Goal: Task Accomplishment & Management: Use online tool/utility

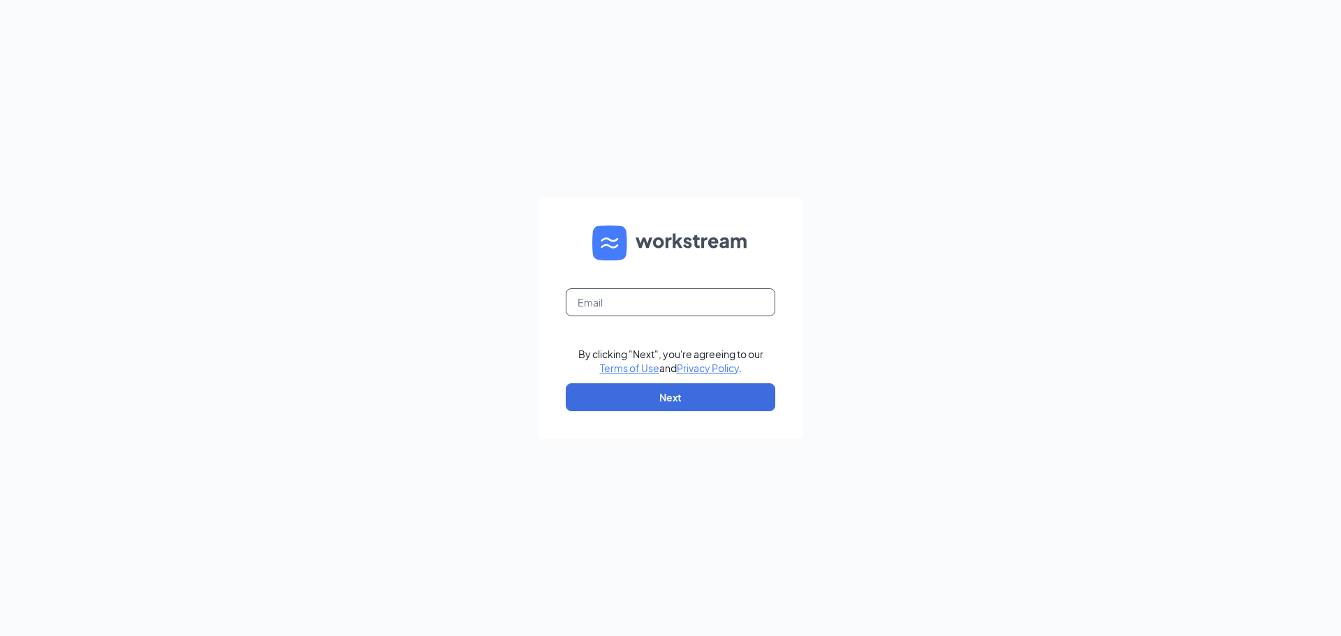
click at [673, 310] on input "text" at bounding box center [671, 303] width 210 height 28
type input "[PERSON_NAME][EMAIL_ADDRESS][DOMAIN_NAME]"
click at [651, 405] on button "Next" at bounding box center [671, 398] width 210 height 28
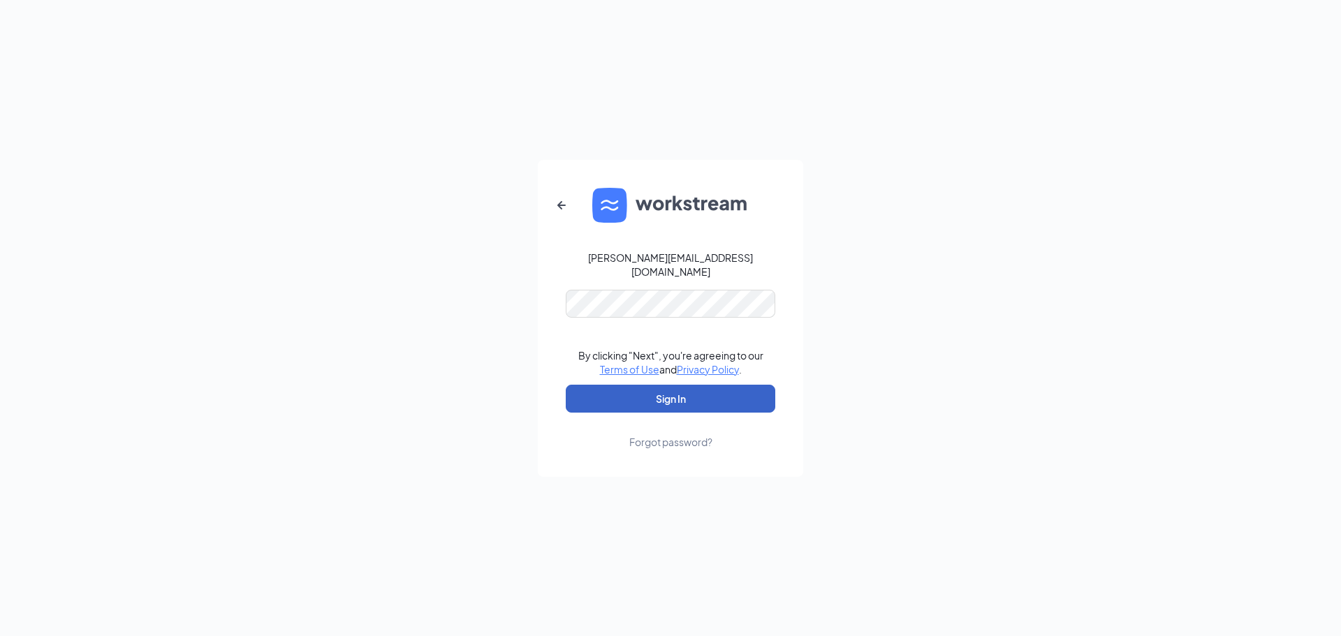
click at [677, 385] on button "Sign In" at bounding box center [671, 399] width 210 height 28
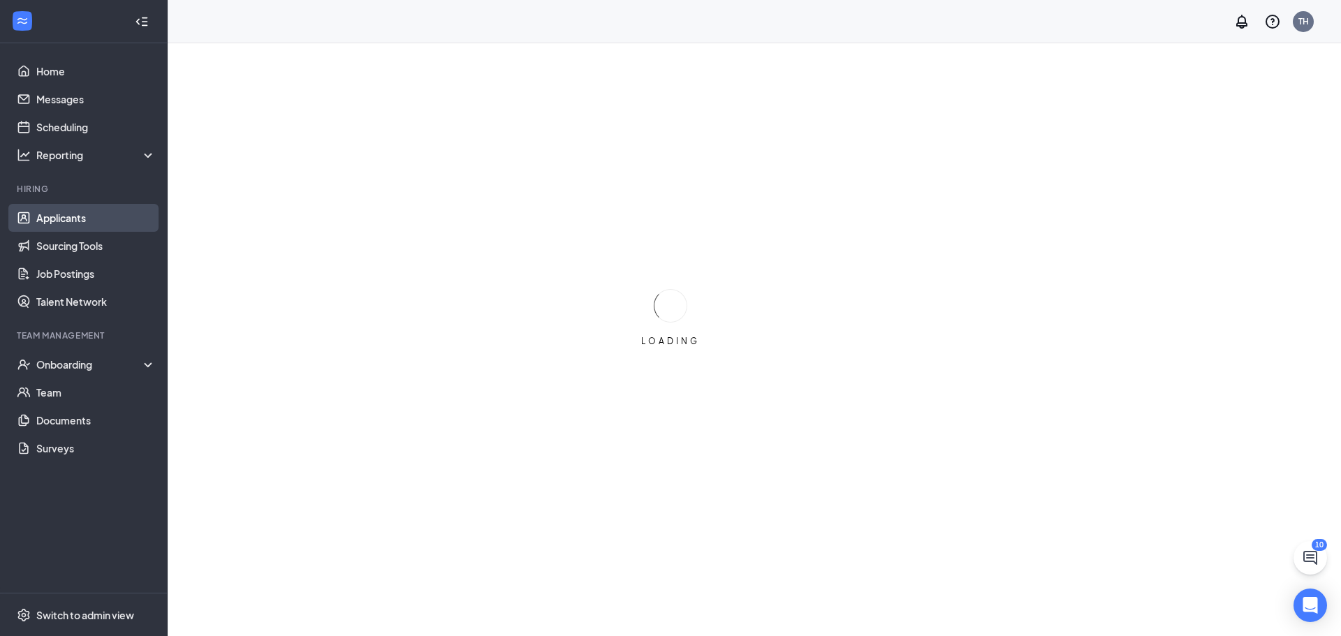
click at [57, 210] on link "Applicants" at bounding box center [95, 218] width 119 height 28
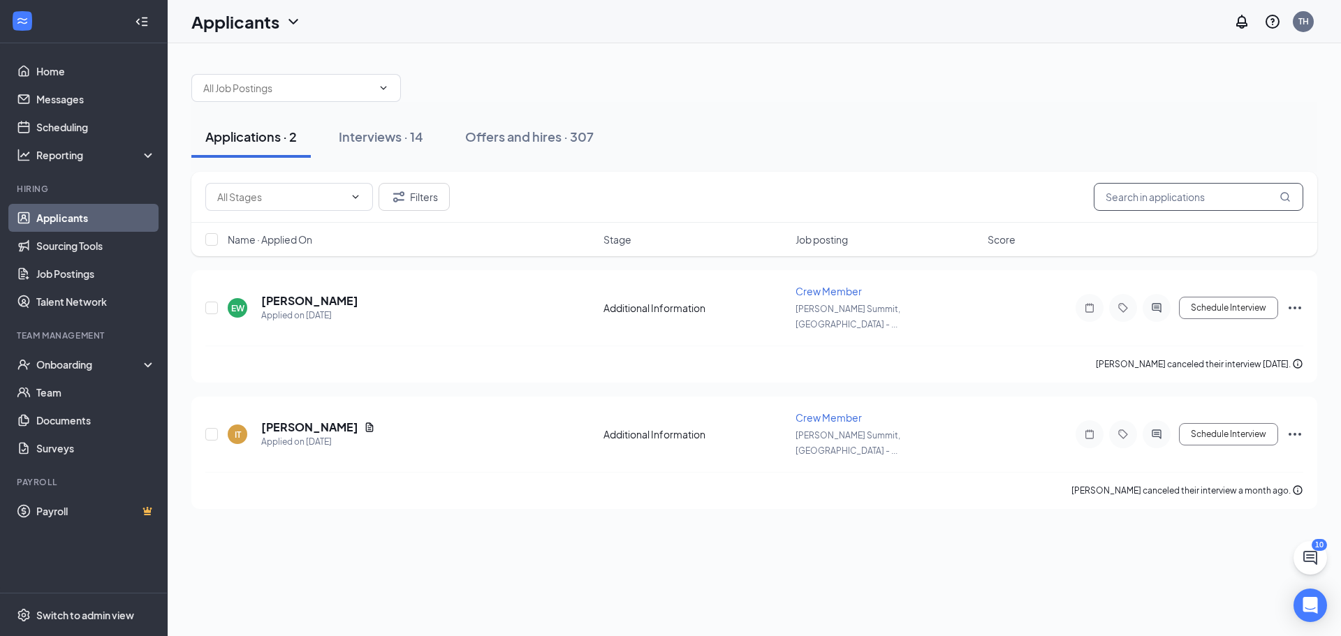
click at [1140, 203] on input "text" at bounding box center [1199, 197] width 210 height 28
click at [357, 145] on div "Interviews · 14" at bounding box center [381, 136] width 85 height 17
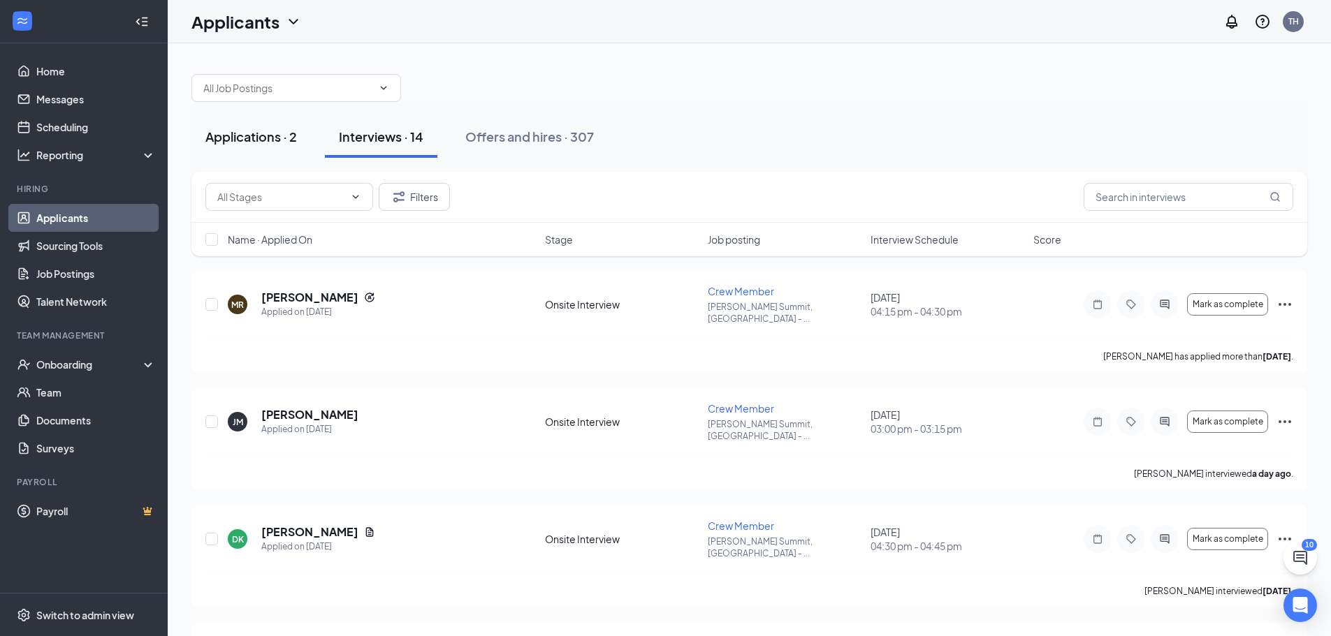
click at [259, 147] on button "Applications · 2" at bounding box center [250, 137] width 119 height 42
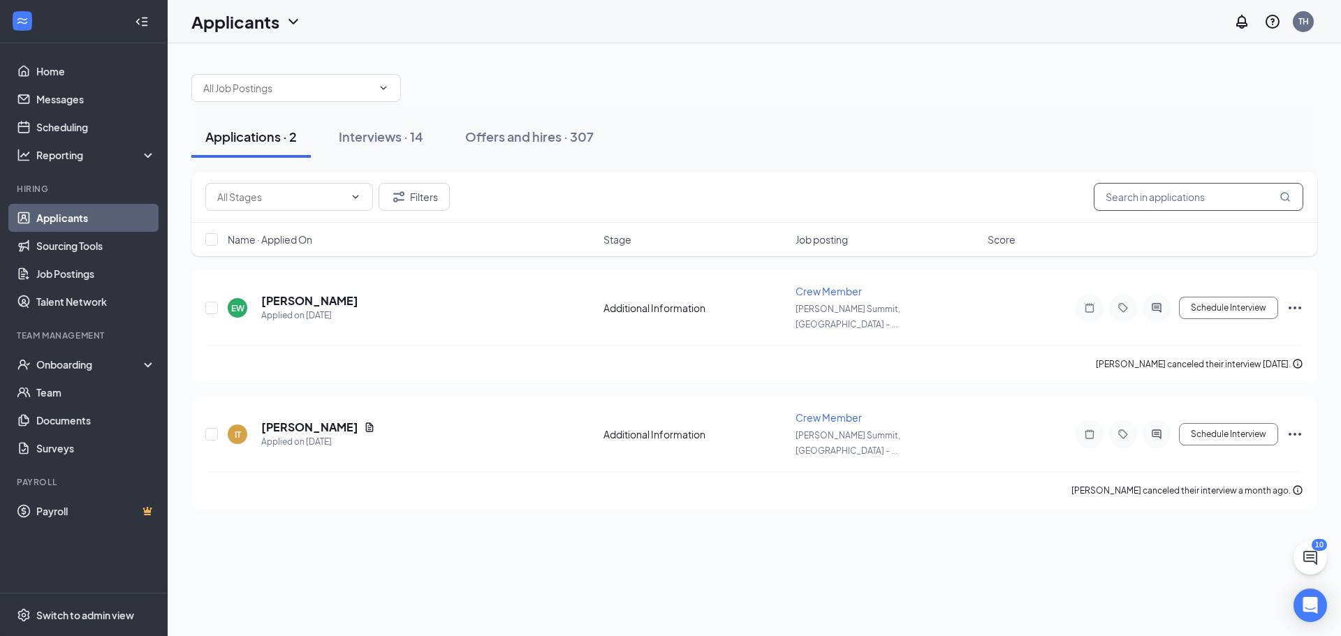
click at [1153, 198] on input "text" at bounding box center [1199, 197] width 210 height 28
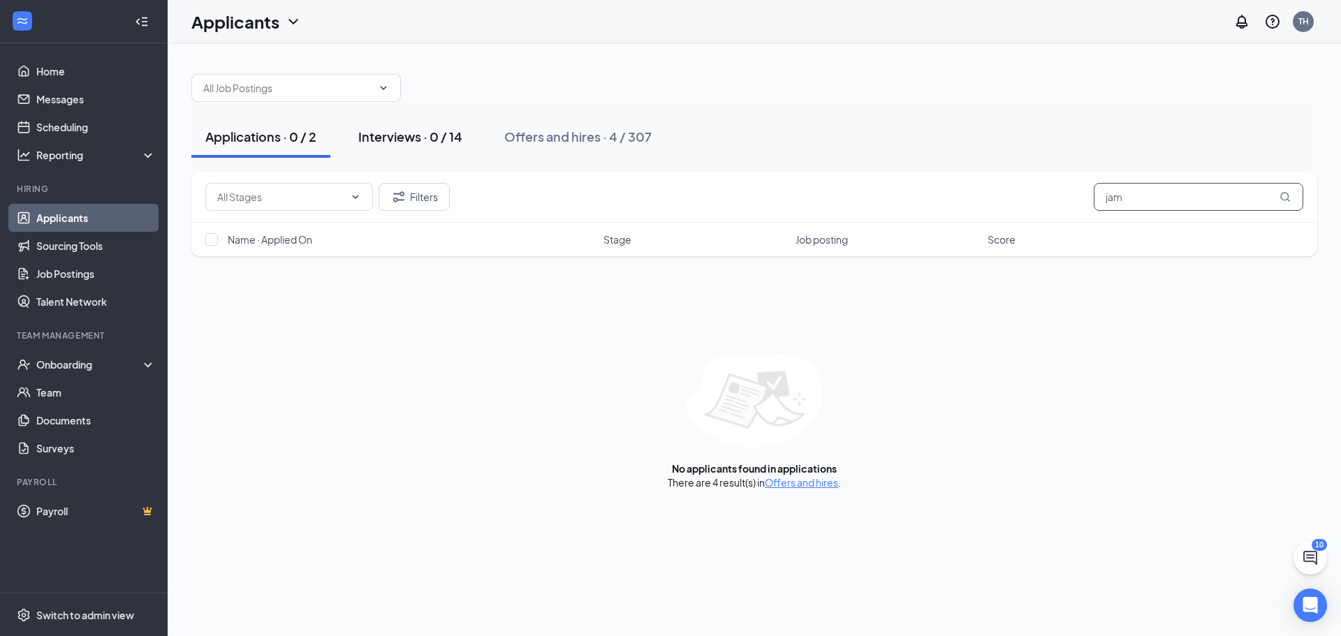
type input "jam"
click at [387, 144] on div "Interviews · 0 / 14" at bounding box center [410, 136] width 104 height 17
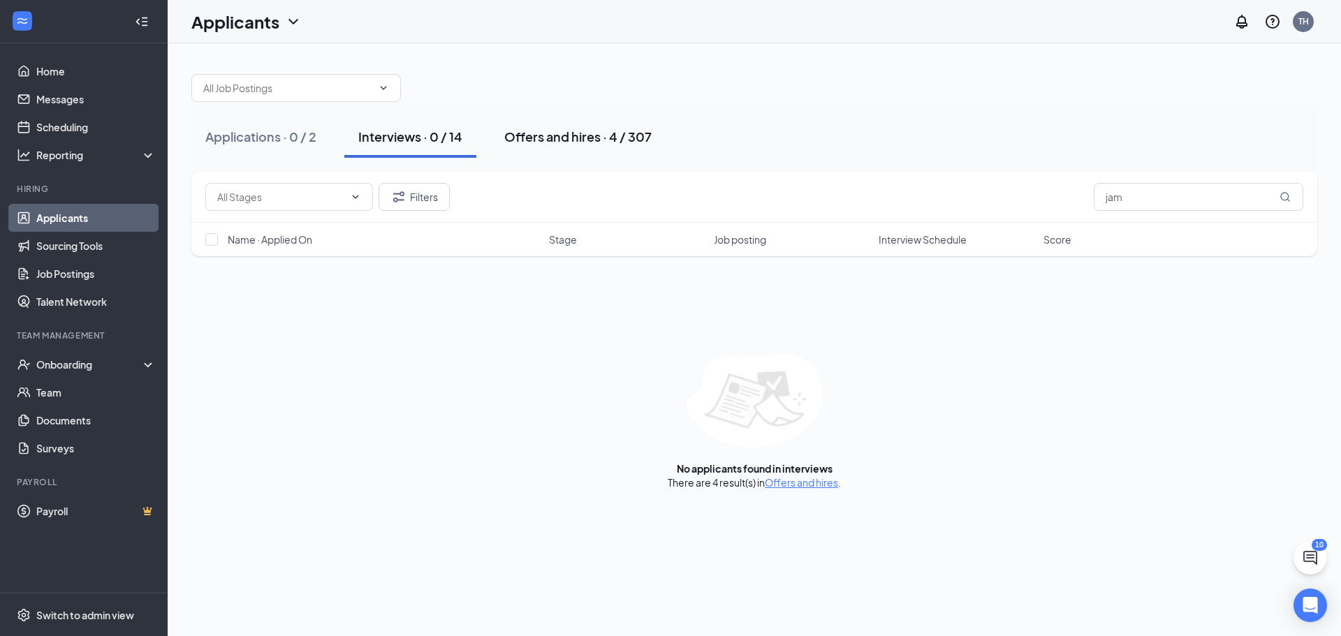
click at [509, 133] on div "Offers and hires · 4 / 307" at bounding box center [577, 136] width 147 height 17
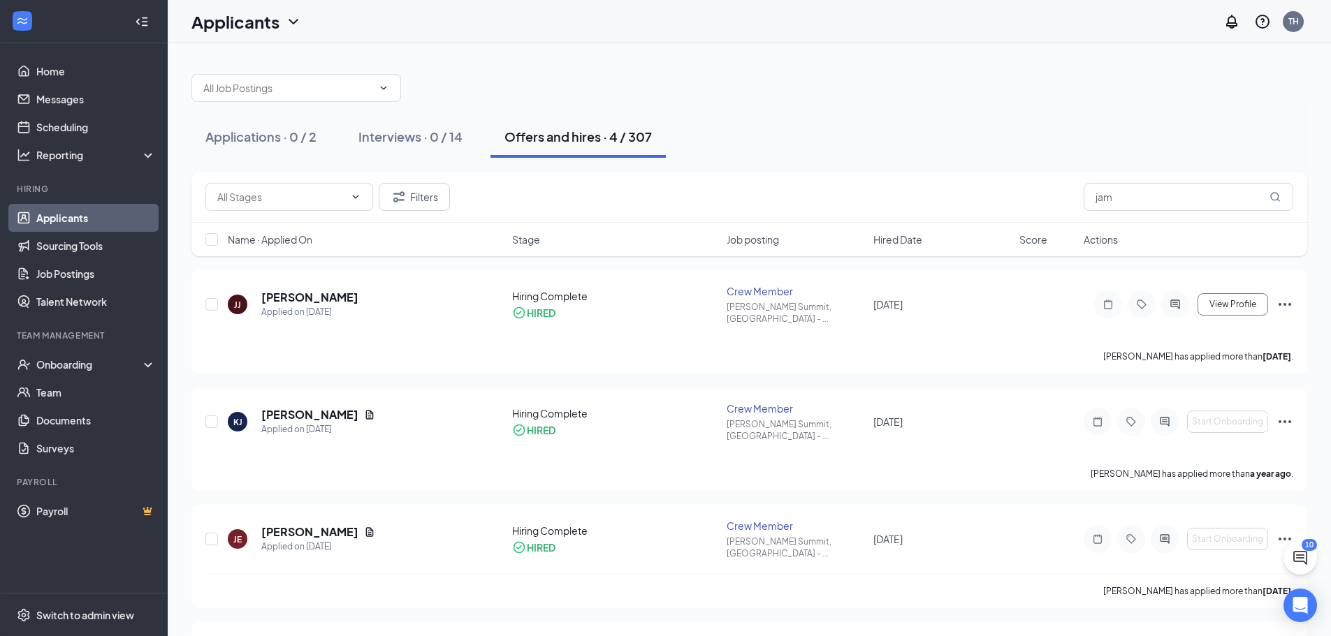
drag, startPoint x: 900, startPoint y: 89, endPoint x: 909, endPoint y: 92, distance: 9.3
click at [901, 89] on div at bounding box center [749, 81] width 1116 height 42
click at [1213, 204] on input "jam" at bounding box center [1189, 197] width 210 height 28
type input "j"
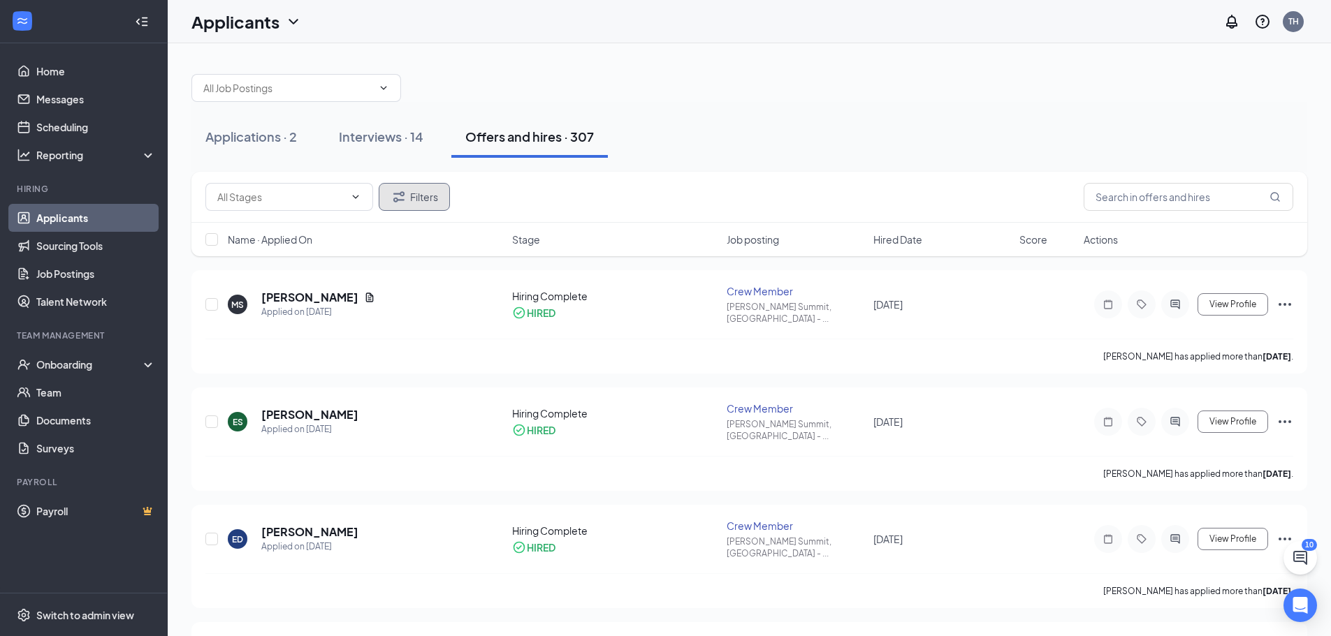
click at [389, 196] on button "Filters" at bounding box center [414, 197] width 71 height 28
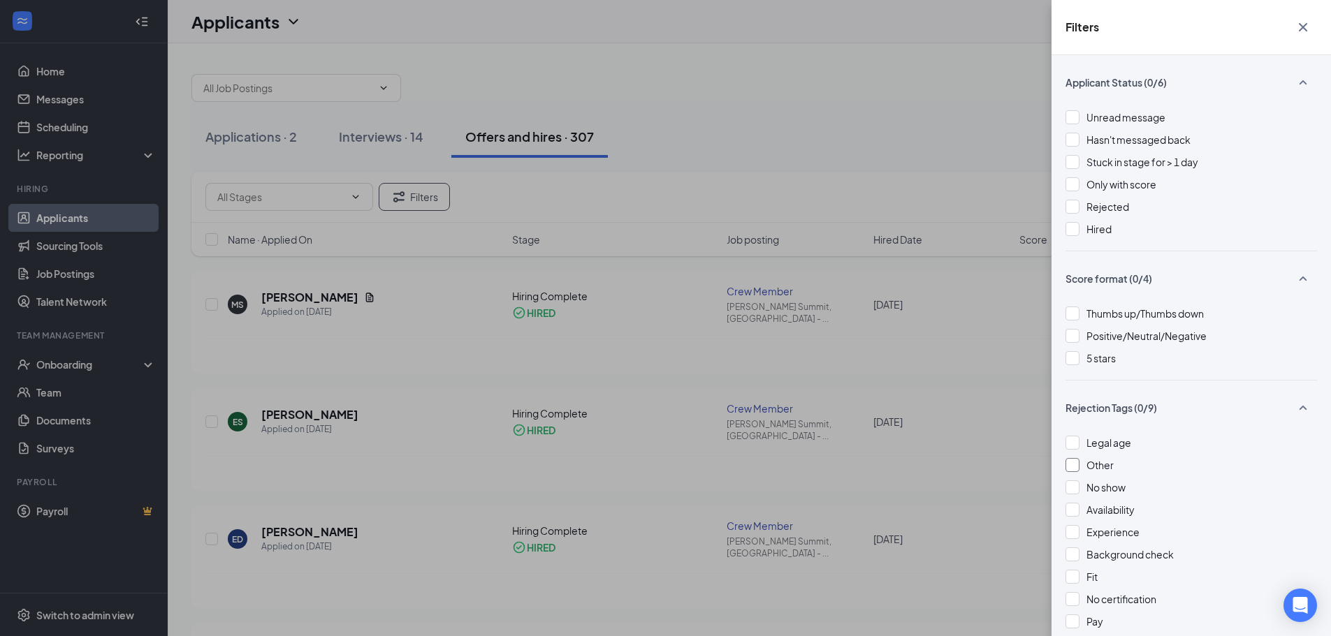
click at [1074, 462] on div at bounding box center [1072, 465] width 14 height 14
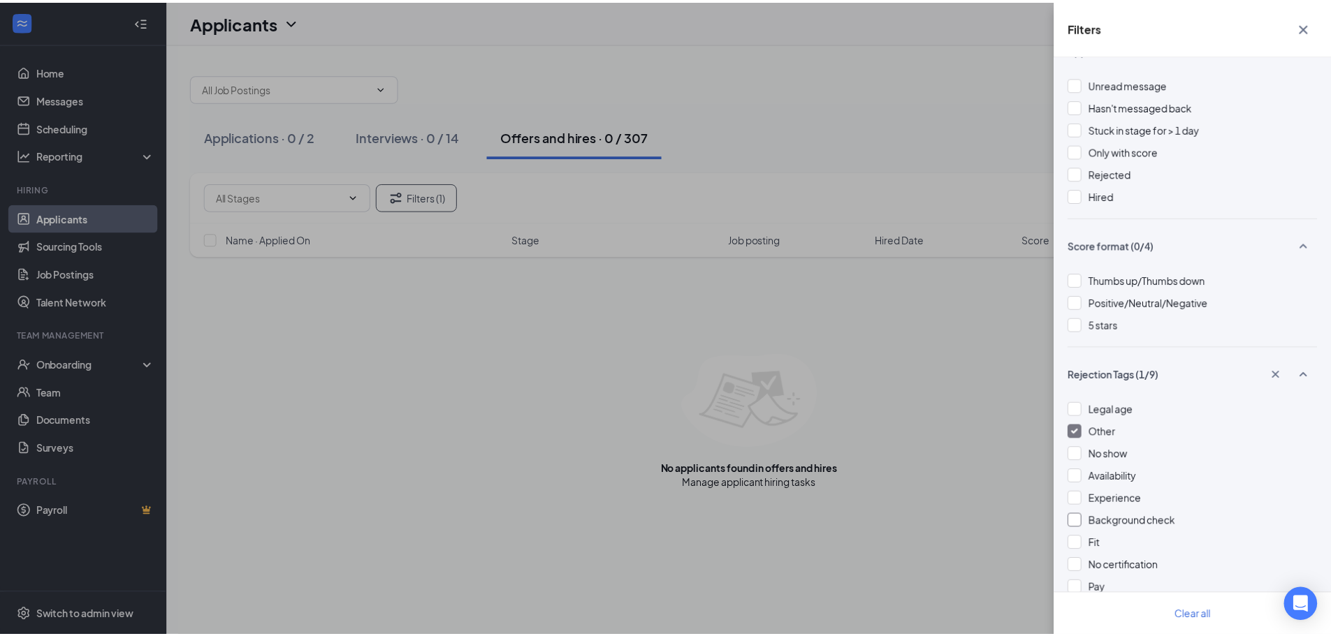
scroll to position [65, 0]
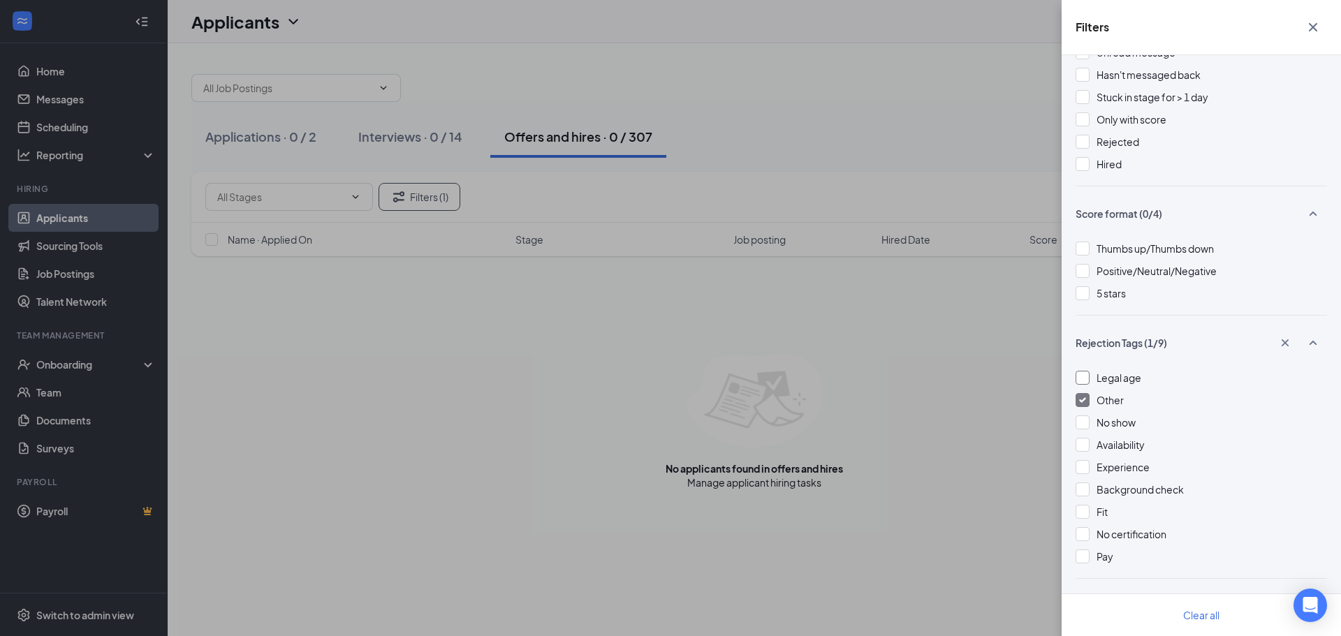
click at [1086, 381] on div at bounding box center [1083, 378] width 14 height 14
click at [1085, 398] on img at bounding box center [1082, 401] width 7 height 6
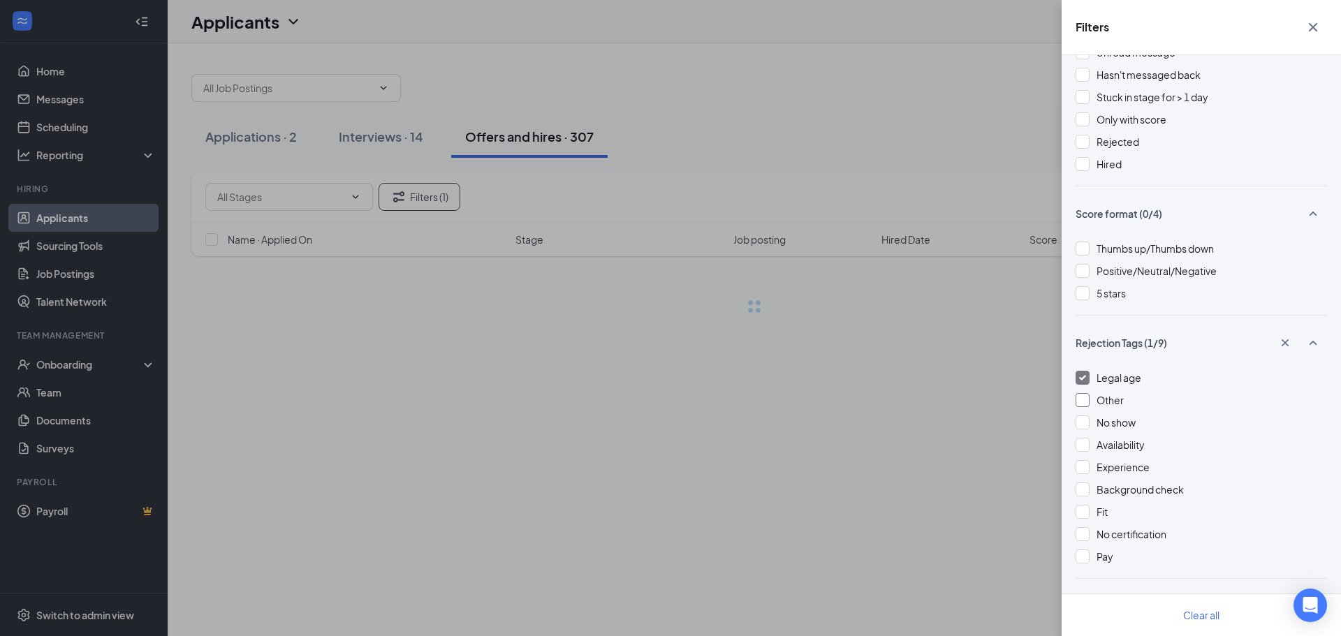
click at [828, 357] on div "Filters Applicant Status (0/6) Unread message Hasn't messaged back Stuck in sta…" at bounding box center [670, 318] width 1341 height 636
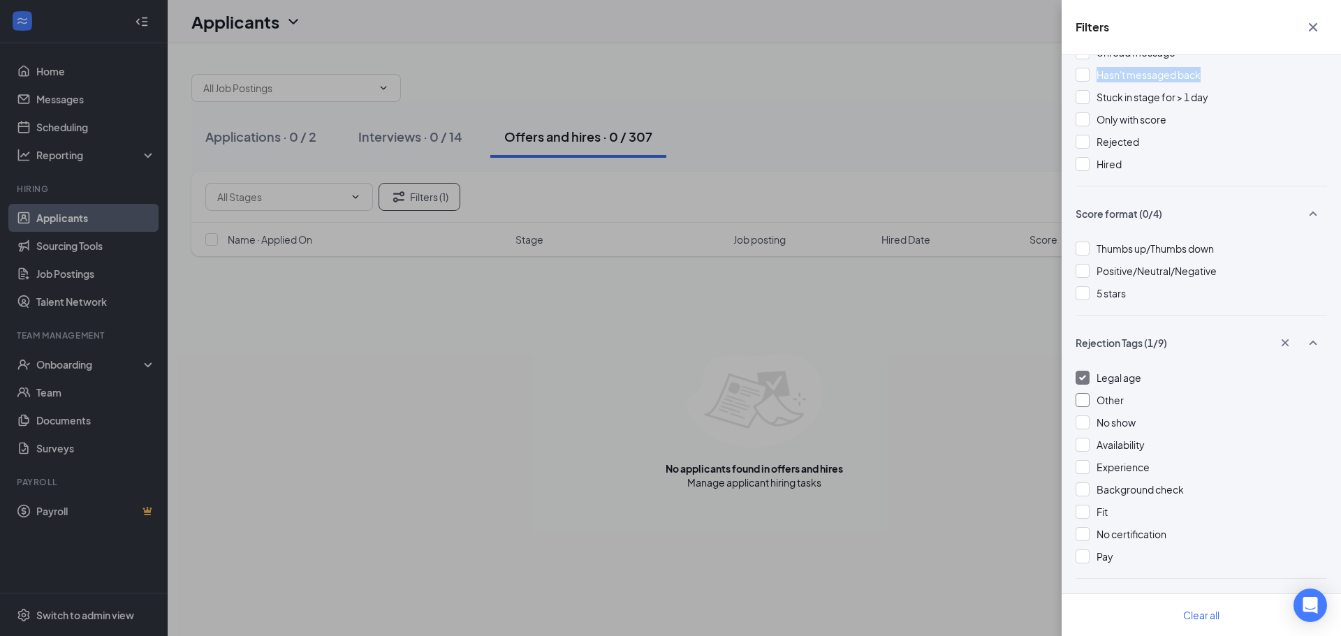
click at [885, 81] on div "Filters Applicant Status (0/6) Unread message Hasn't messaged back Stuck in sta…" at bounding box center [670, 318] width 1341 height 636
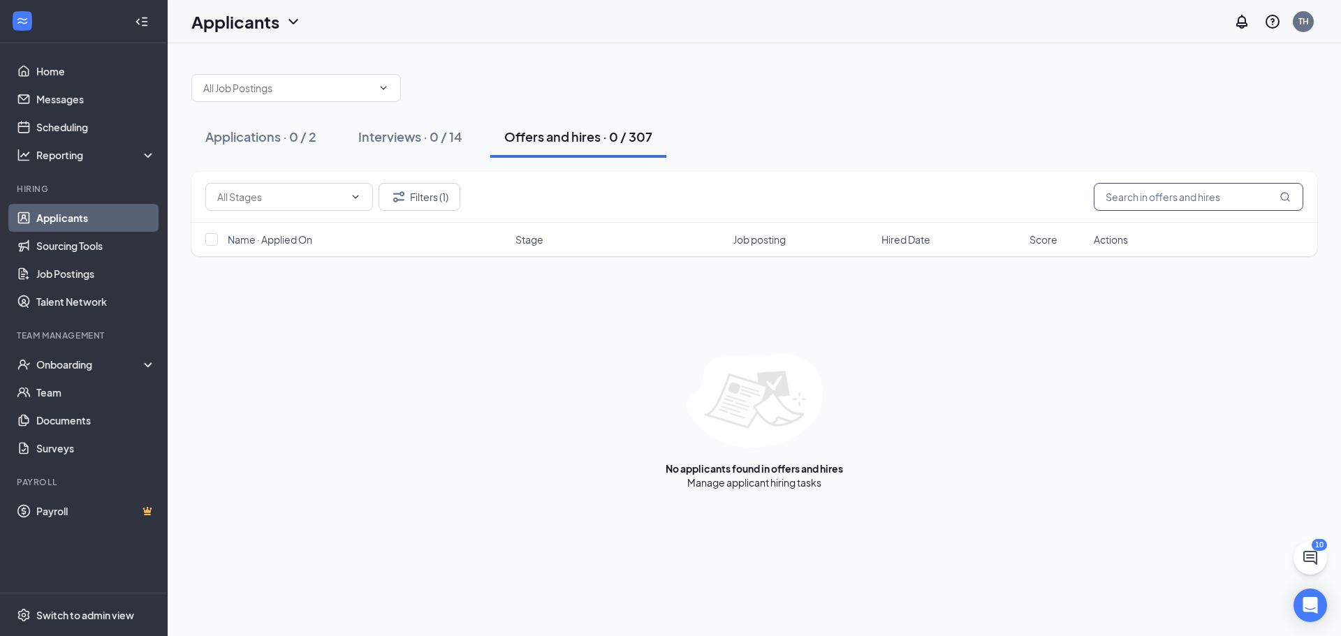
click at [1215, 189] on input "text" at bounding box center [1199, 197] width 210 height 28
type input "j"
click at [384, 133] on div "Interviews · 0 / 14" at bounding box center [410, 136] width 104 height 17
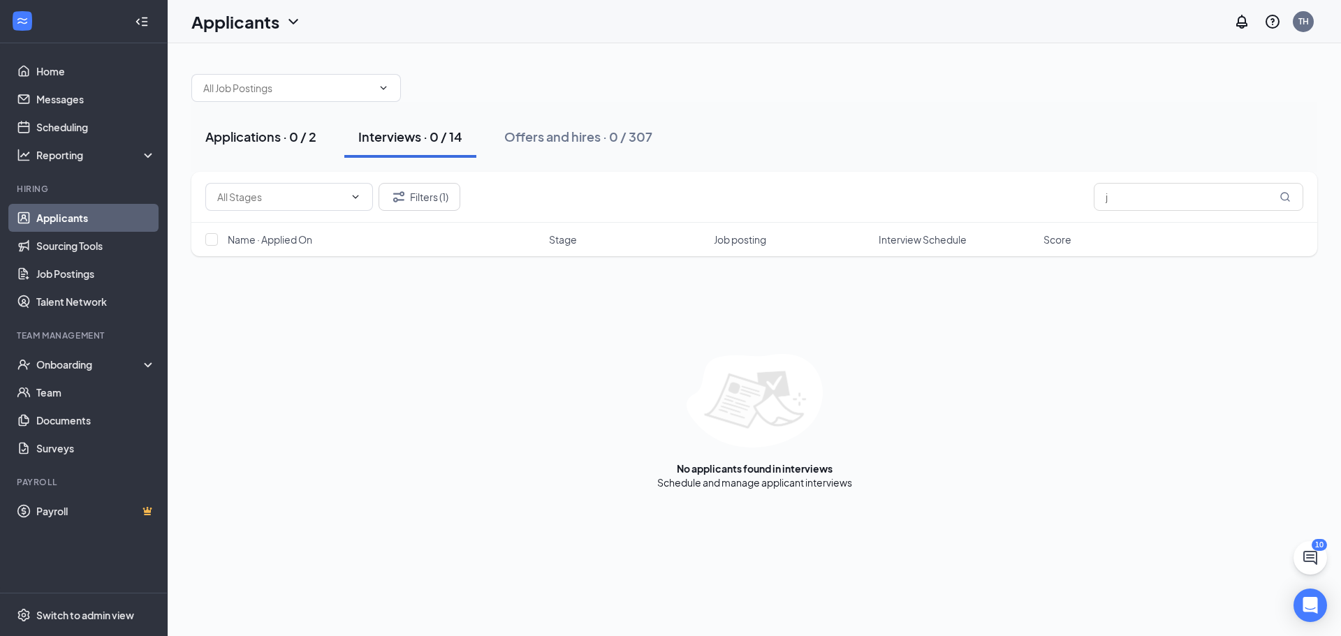
click at [236, 138] on div "Applications · 0 / 2" at bounding box center [260, 136] width 111 height 17
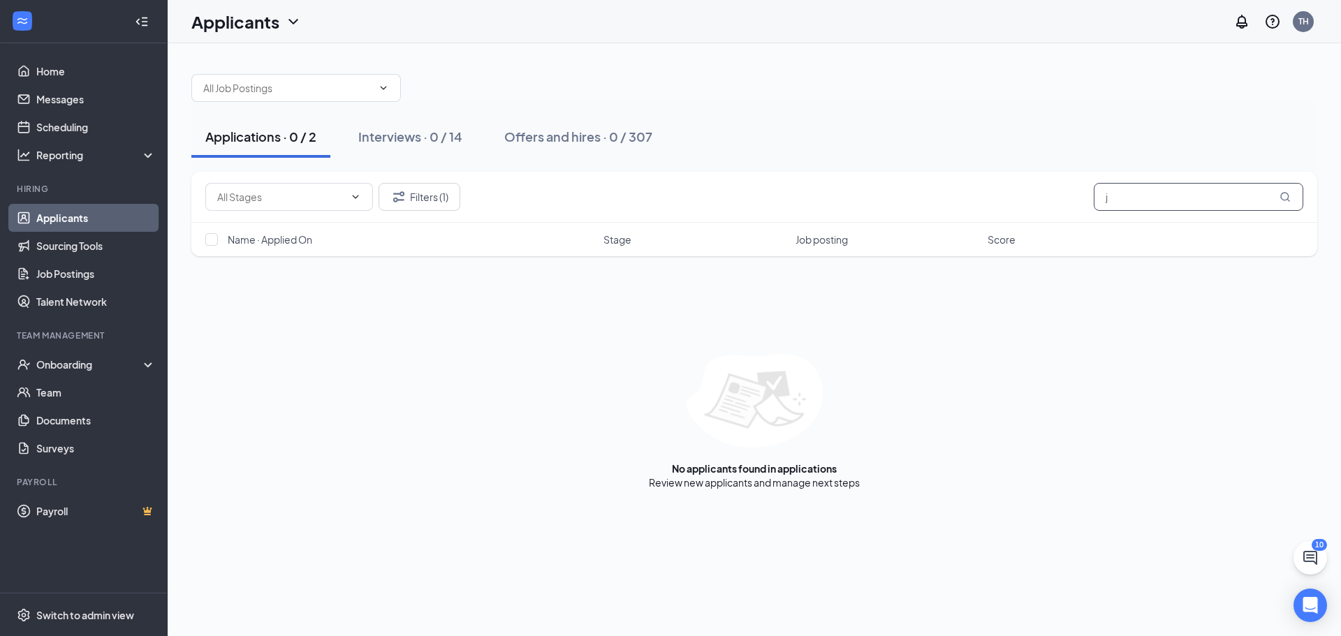
click at [1177, 206] on input "j" at bounding box center [1199, 197] width 210 height 28
type input "jam"
click at [419, 201] on button "Filters (1)" at bounding box center [420, 197] width 82 height 28
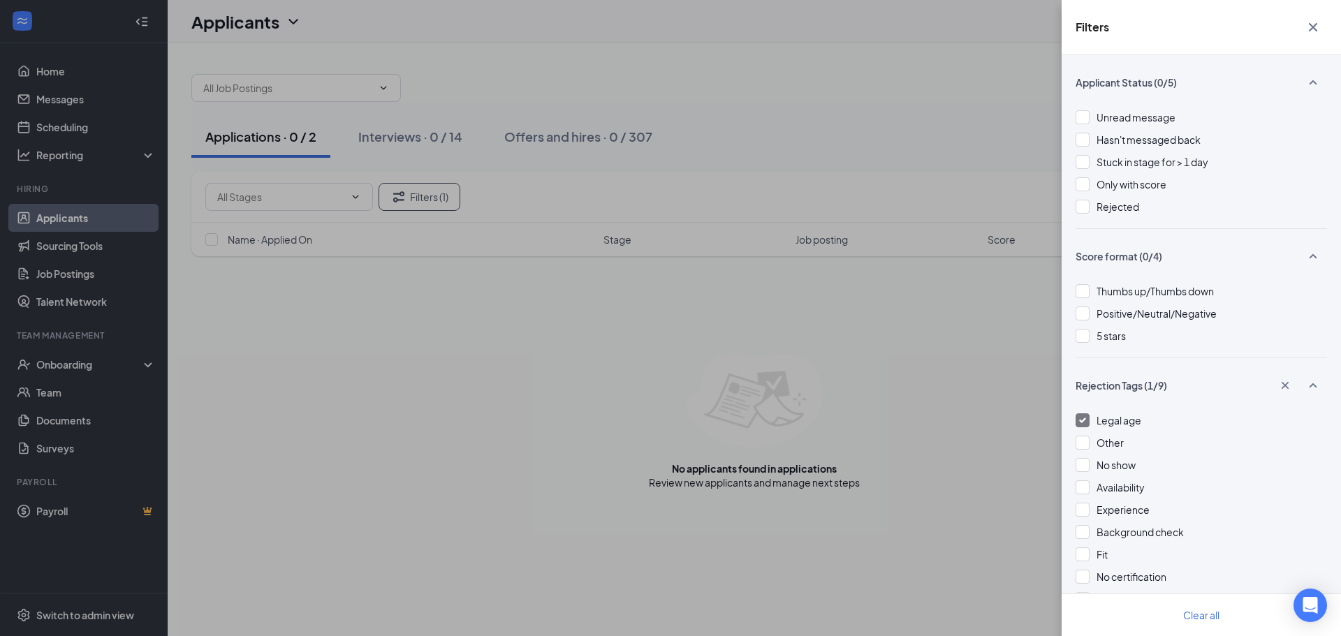
click at [1078, 419] on div at bounding box center [1083, 421] width 14 height 14
click at [1088, 205] on div at bounding box center [1083, 207] width 14 height 14
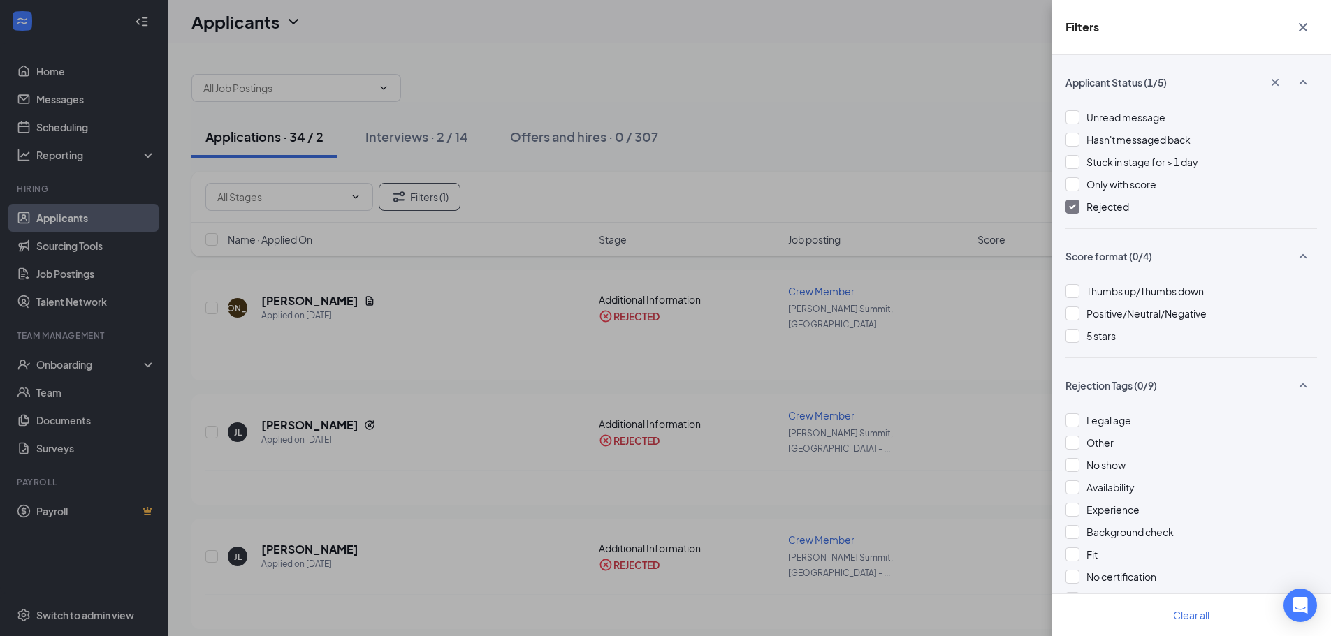
click at [495, 318] on div "Filters Applicant Status (1/5) Unread message Hasn't messaged back Stuck in sta…" at bounding box center [665, 318] width 1331 height 636
click at [520, 299] on div "Filters Applicant Status (1/5) Unread message Hasn't messaged back Stuck in sta…" at bounding box center [665, 318] width 1331 height 636
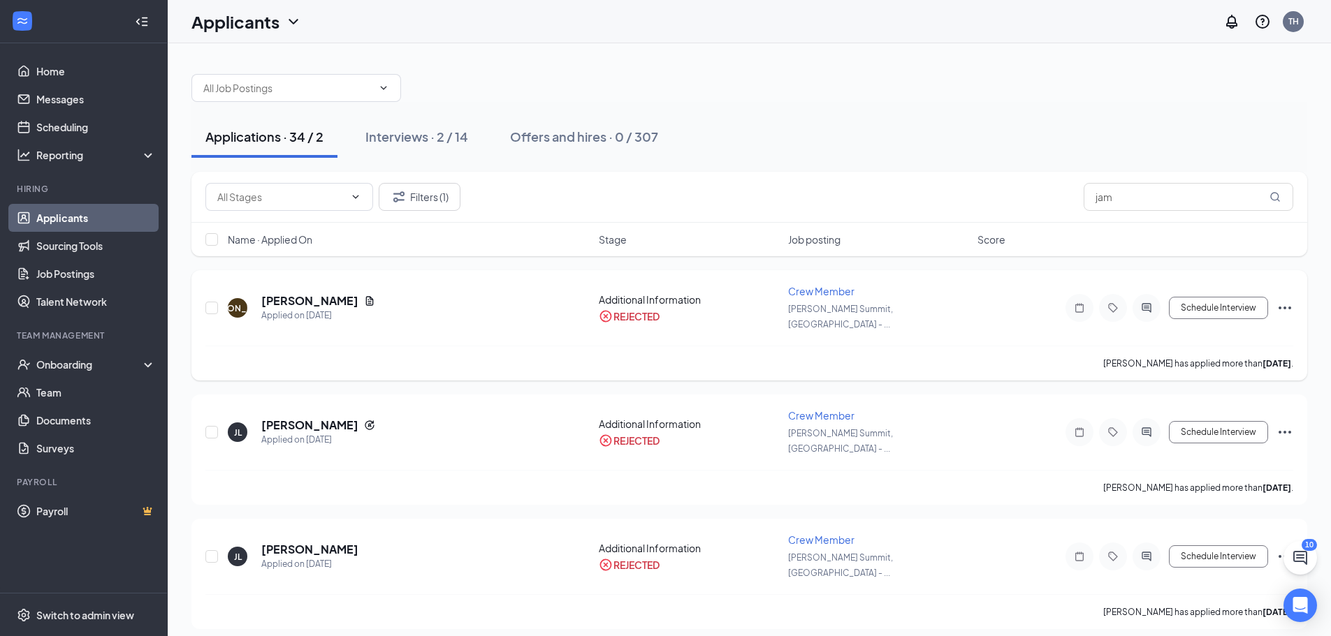
click at [804, 296] on span "Crew Member" at bounding box center [821, 291] width 66 height 13
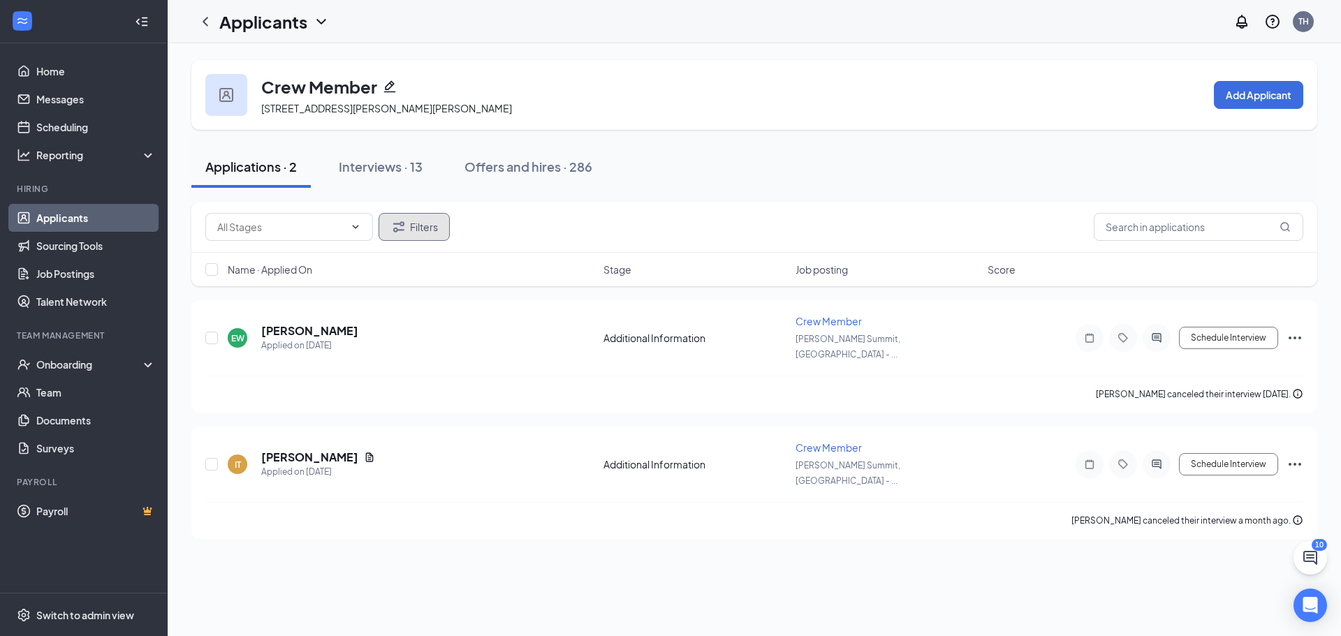
click at [415, 231] on button "Filters" at bounding box center [414, 227] width 71 height 28
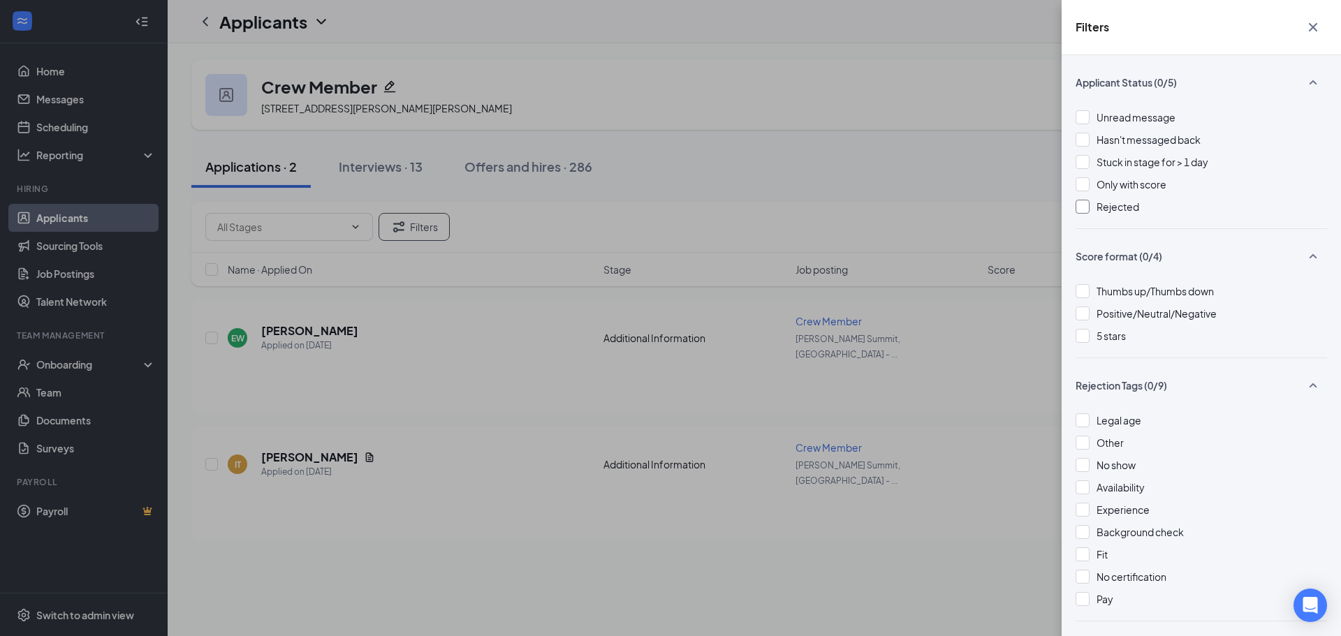
click at [1086, 206] on div at bounding box center [1083, 207] width 14 height 14
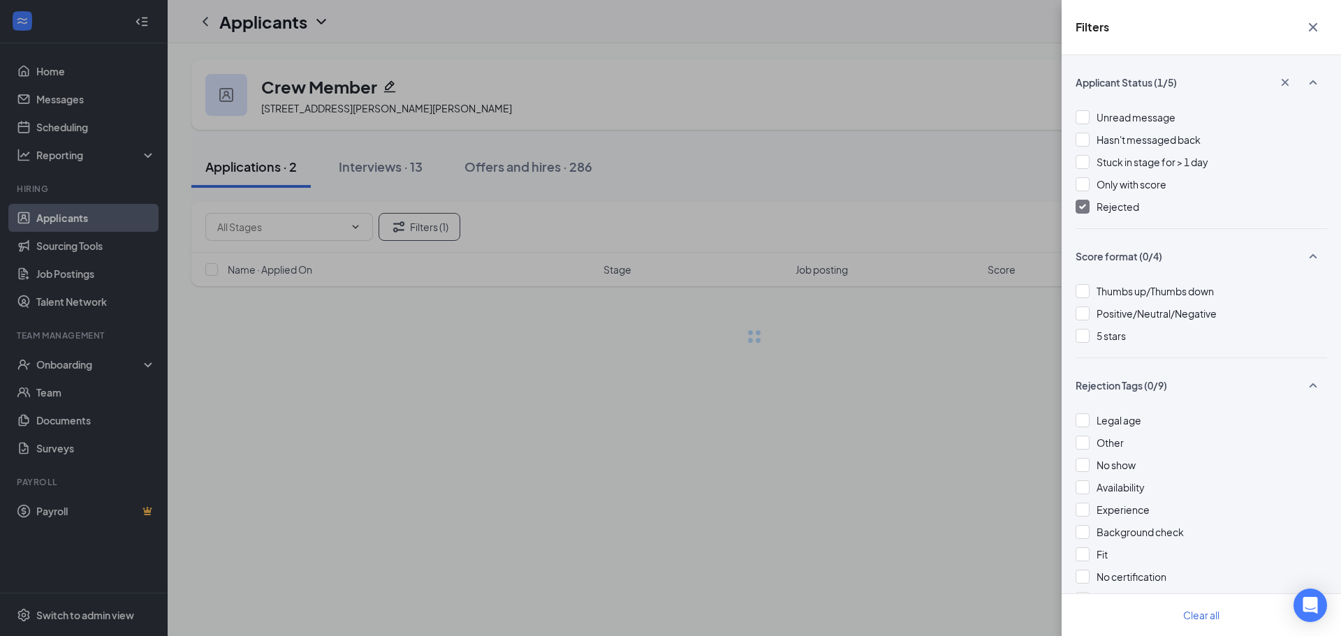
click at [871, 166] on div "Filters Applicant Status (1/5) Unread message Hasn't messaged back Stuck in sta…" at bounding box center [670, 318] width 1341 height 636
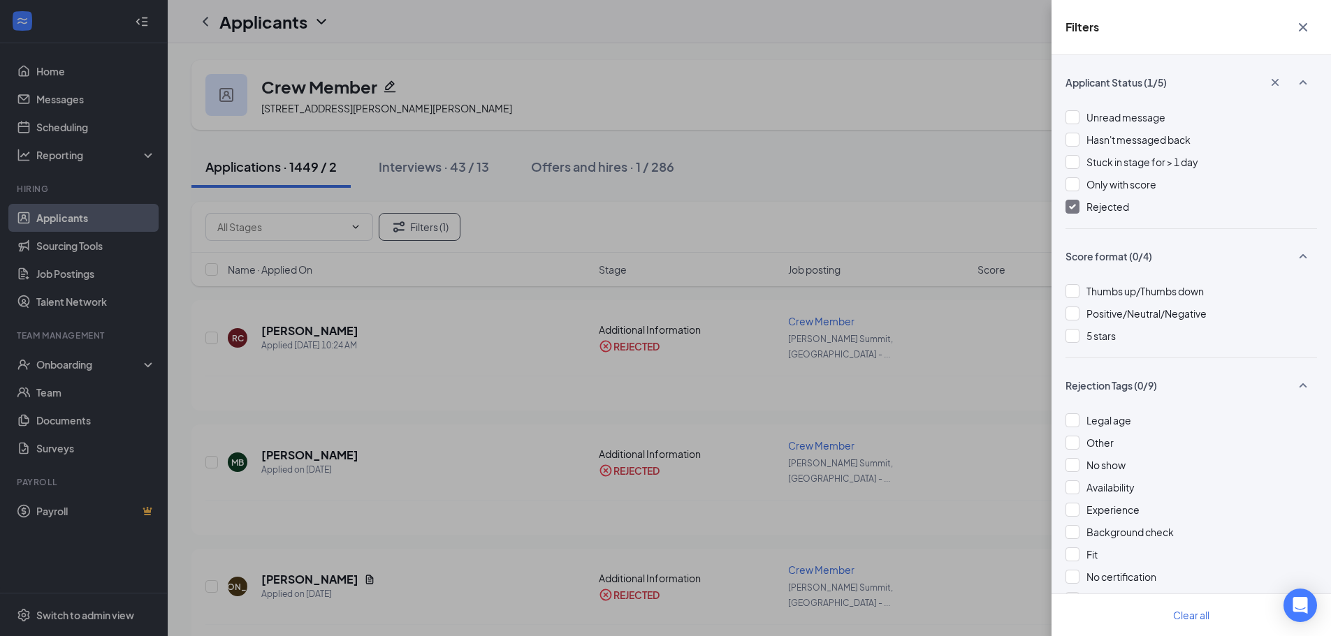
click at [447, 353] on div "Filters Applicant Status (1/5) Unread message Hasn't messaged back Stuck in sta…" at bounding box center [665, 318] width 1331 height 636
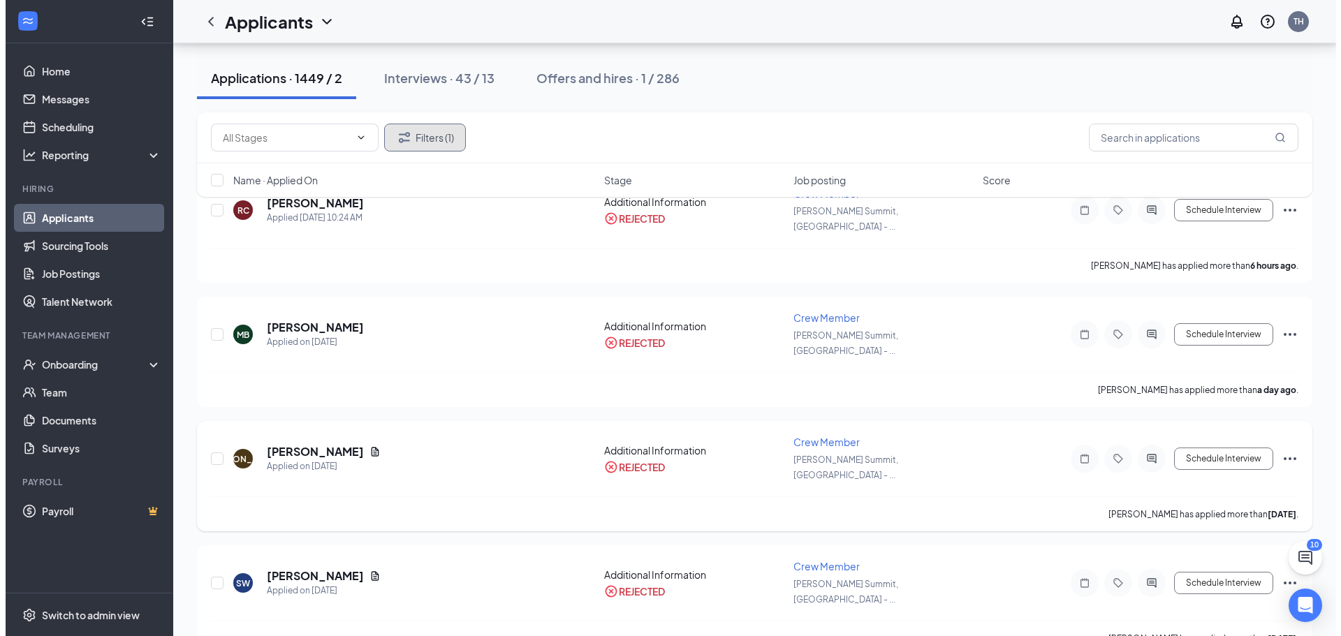
scroll to position [140, 0]
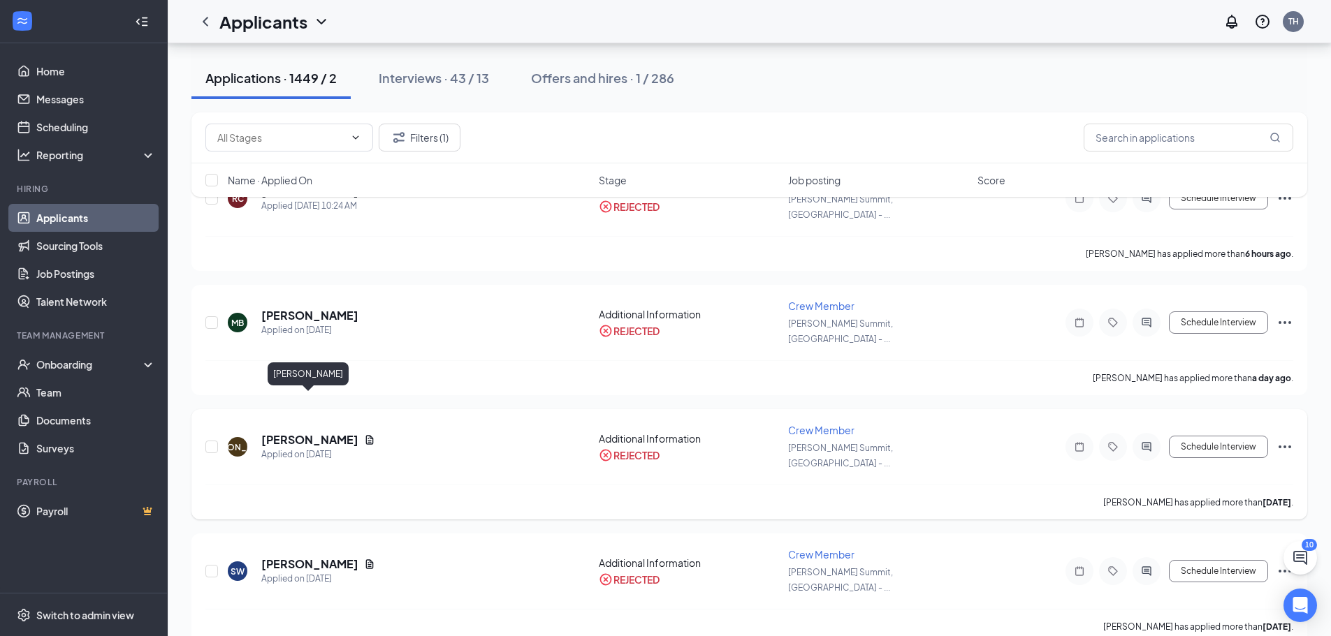
click at [323, 432] on h5 "Jamilah Onikoyi" at bounding box center [309, 439] width 97 height 15
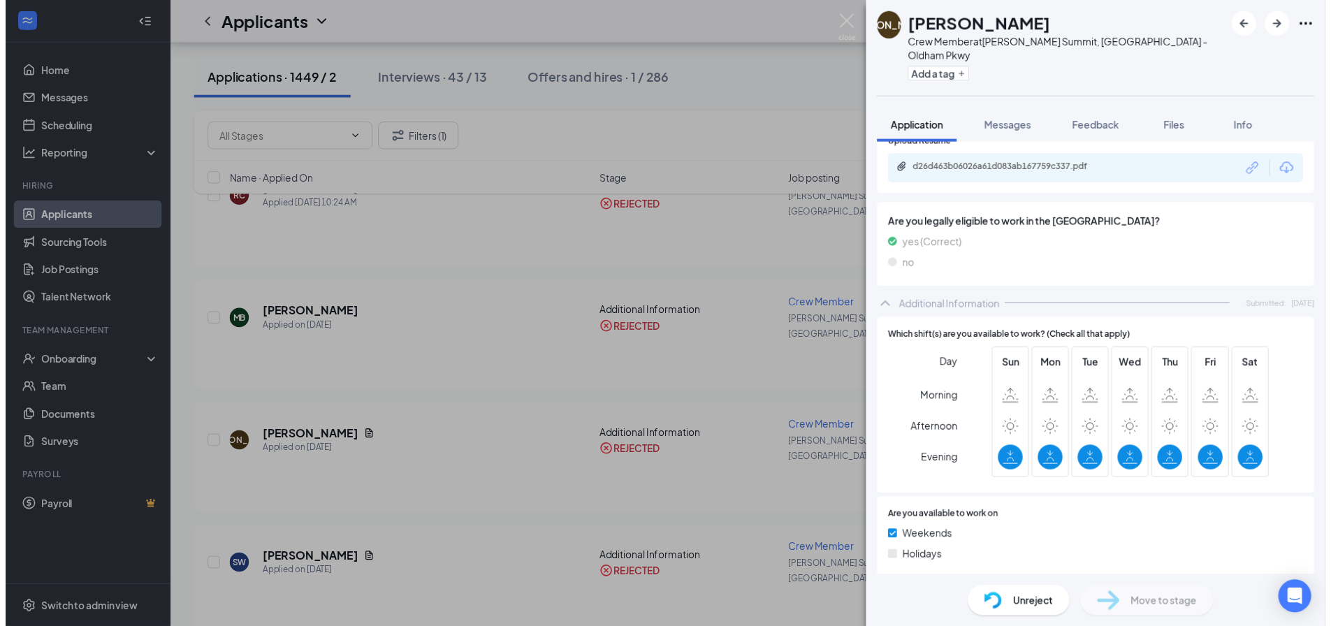
scroll to position [537, 0]
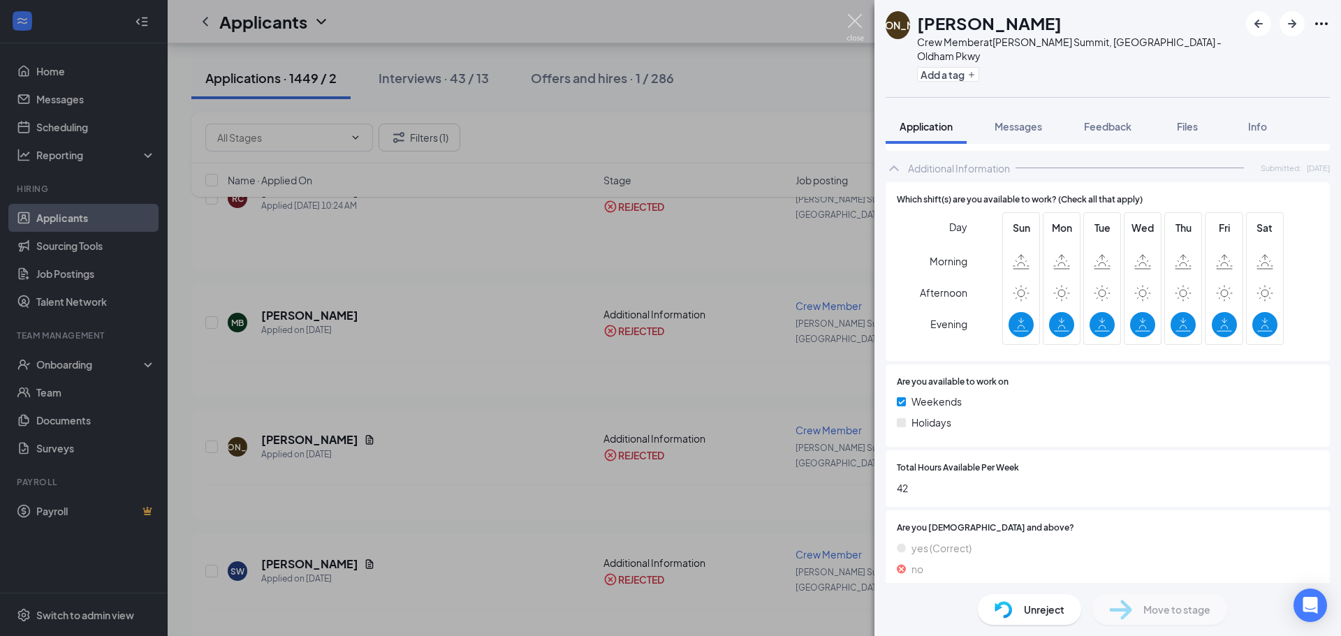
click at [860, 20] on img at bounding box center [855, 27] width 17 height 27
